Goal: Task Accomplishment & Management: Manage account settings

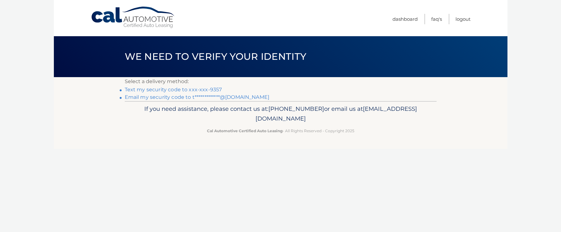
click at [212, 90] on link "Text my security code to xxx-xxx-9357" at bounding box center [173, 90] width 97 height 6
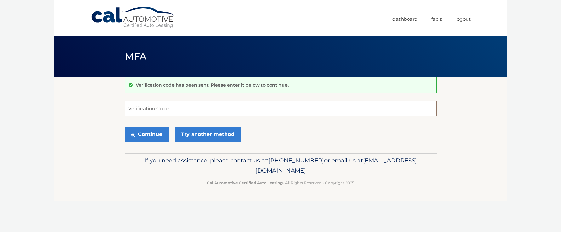
click at [168, 112] on input "Verification Code" at bounding box center [281, 109] width 312 height 16
type input "390608"
click at [125, 127] on button "Continue" at bounding box center [147, 135] width 44 height 16
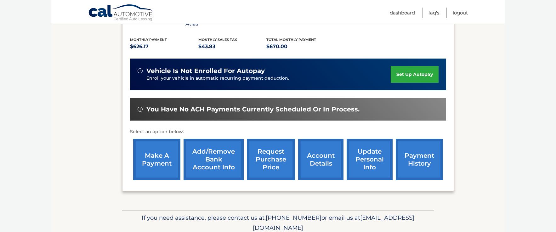
scroll to position [17, 0]
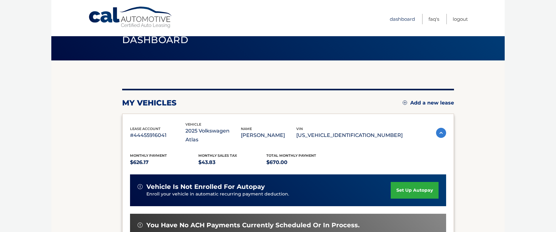
click at [408, 18] on link "Dashboard" at bounding box center [402, 19] width 25 height 10
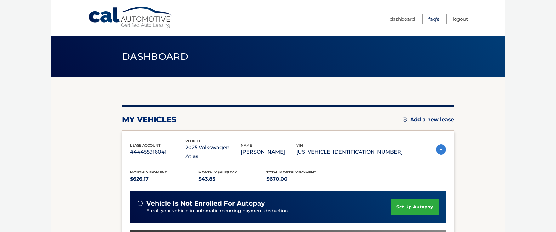
click at [431, 18] on link "FAQ's" at bounding box center [433, 19] width 11 height 10
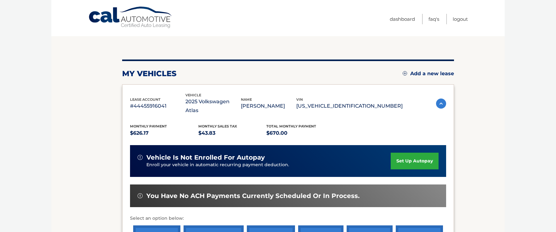
scroll to position [117, 0]
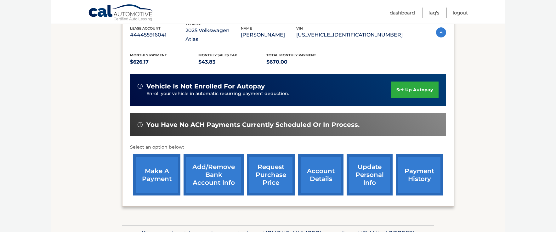
click at [323, 167] on link "account details" at bounding box center [320, 174] width 45 height 41
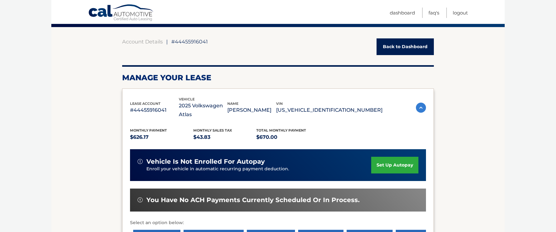
scroll to position [55, 0]
